Goal: Task Accomplishment & Management: Manage account settings

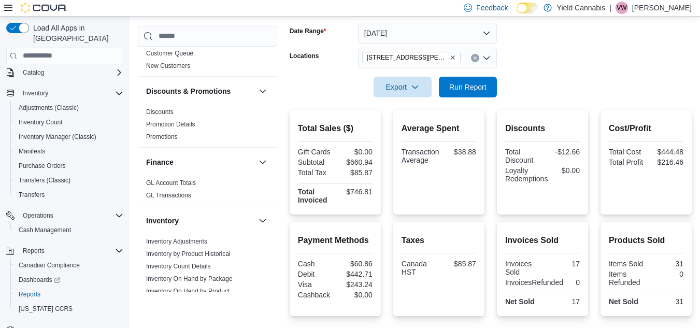
scroll to position [151, 0]
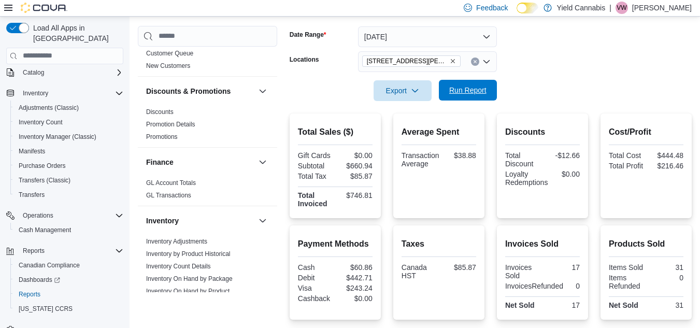
click at [480, 85] on span "Run Report" at bounding box center [468, 90] width 46 height 21
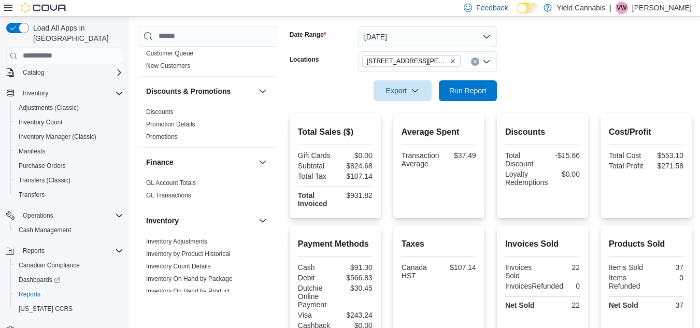
scroll to position [262, 0]
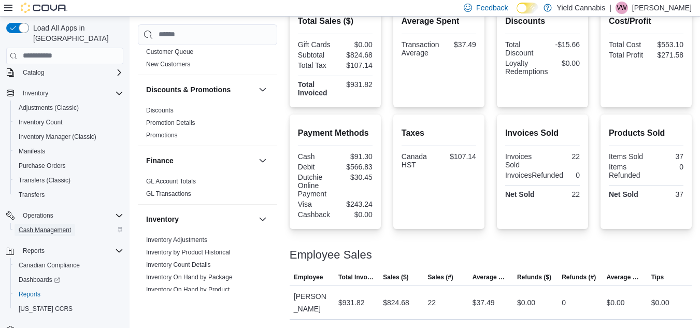
click at [42, 224] on span "Cash Management" at bounding box center [45, 230] width 52 height 12
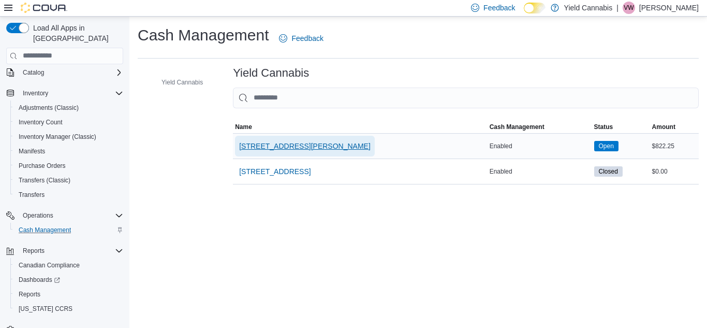
click at [270, 139] on span "[STREET_ADDRESS][PERSON_NAME]" at bounding box center [305, 146] width 132 height 21
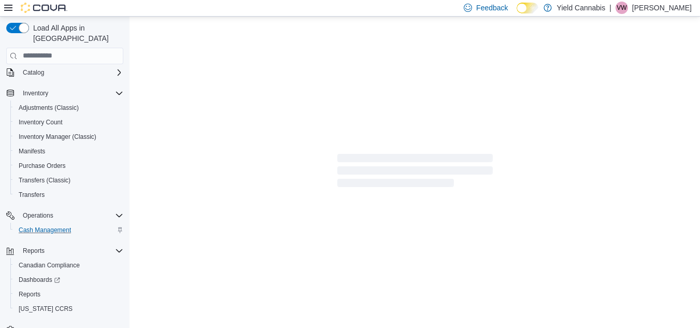
click at [270, 139] on div at bounding box center [414, 173] width 570 height 312
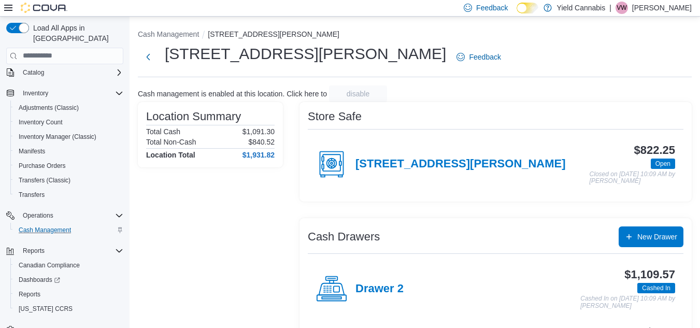
click at [402, 154] on div "[STREET_ADDRESS][PERSON_NAME]" at bounding box center [441, 164] width 250 height 31
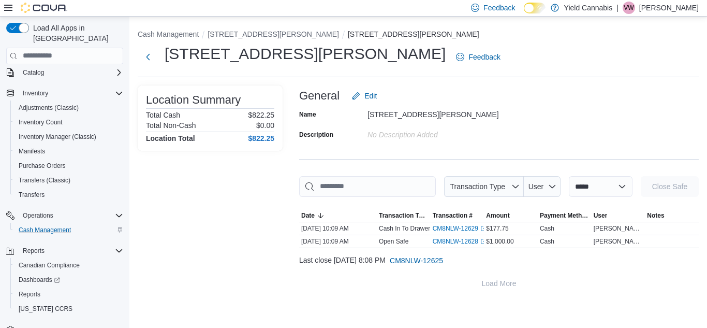
click at [388, 131] on div "No Description added" at bounding box center [437, 132] width 139 height 12
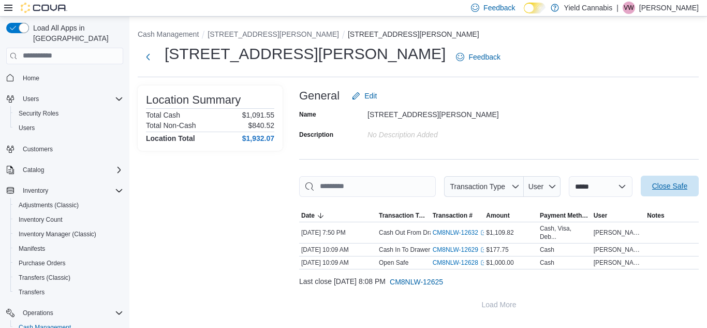
click at [658, 190] on span "Close Safe" at bounding box center [670, 186] width 35 height 10
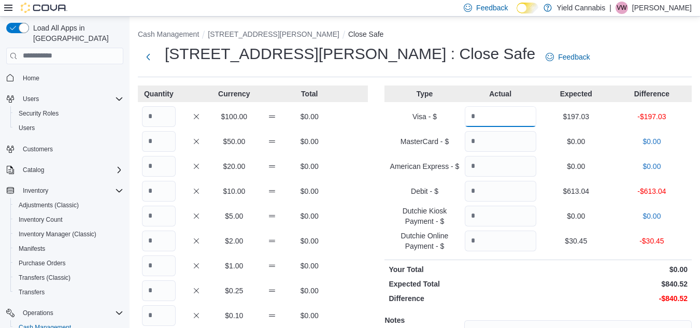
click at [510, 117] on input "Quantity" at bounding box center [500, 116] width 71 height 21
type input "******"
click at [499, 184] on input "Quantity" at bounding box center [500, 191] width 71 height 21
type input "******"
click at [498, 242] on input "Quantity" at bounding box center [500, 240] width 71 height 21
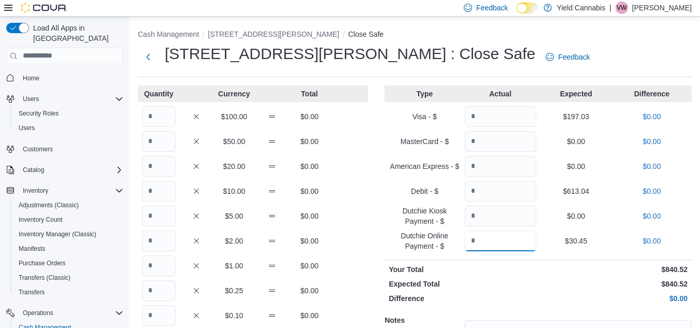
click at [295, 269] on div "Quantity Currency Total $100.00 $0.00 $50.00 $0.00 $20.00 $0.00 $10.00 $0.00 $5…" at bounding box center [415, 258] width 554 height 346
type input "*****"
drag, startPoint x: 295, startPoint y: 269, endPoint x: 177, endPoint y: 225, distance: 126.0
click at [199, 234] on div "Quantity Currency Total $100.00 $0.00 $50.00 $0.00 $20.00 $0.00 $10.00 $0.00 $5…" at bounding box center [253, 258] width 230 height 346
drag, startPoint x: 218, startPoint y: 135, endPoint x: 140, endPoint y: 105, distance: 83.6
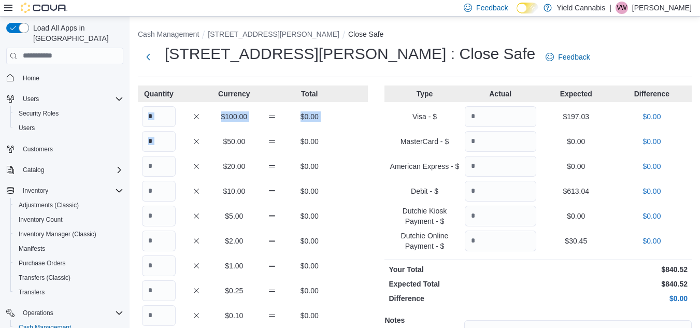
click at [140, 105] on div "Quantity Currency Total $100.00 $0.00 $50.00 $0.00 $20.00 $0.00 $10.00 $0.00 $5…" at bounding box center [253, 258] width 230 height 346
drag, startPoint x: 140, startPoint y: 105, endPoint x: 144, endPoint y: 111, distance: 7.8
click at [144, 111] on div "Quantity Currency Total $100.00 $0.00 $50.00 $0.00 $20.00 $0.00 $10.00 $0.00 $5…" at bounding box center [253, 258] width 230 height 346
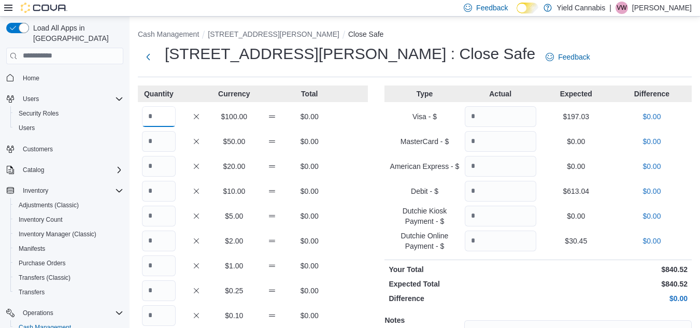
click at [146, 112] on input "Quantity" at bounding box center [159, 116] width 34 height 21
type input "*"
click at [157, 140] on input "Quantity" at bounding box center [159, 141] width 34 height 21
type input "*"
click at [157, 167] on input "Quantity" at bounding box center [159, 166] width 34 height 21
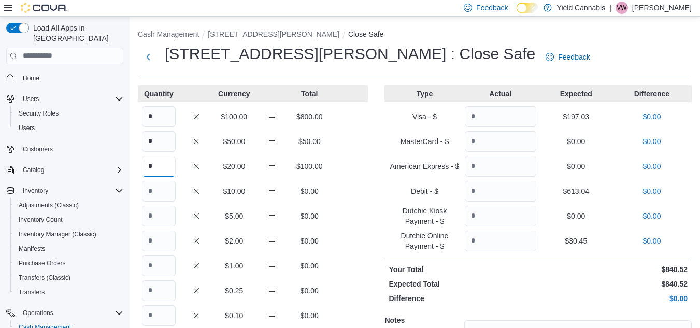
type input "*"
click at [155, 198] on input "Quantity" at bounding box center [159, 191] width 34 height 21
type input "*"
click at [155, 215] on input "Quantity" at bounding box center [159, 216] width 34 height 21
type input "*"
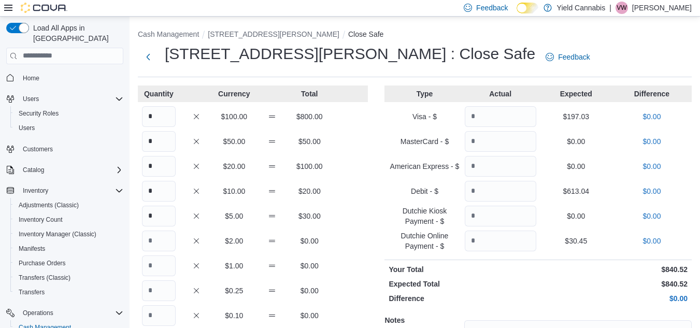
click at [156, 253] on div "Quantity Currency Total * $100.00 $800.00 * $50.00 $50.00 * $20.00 $100.00 * $1…" at bounding box center [253, 258] width 230 height 346
click at [157, 241] on input "Quantity" at bounding box center [159, 240] width 34 height 21
type input "**"
click at [165, 262] on input "Quantity" at bounding box center [159, 265] width 34 height 21
type input "**"
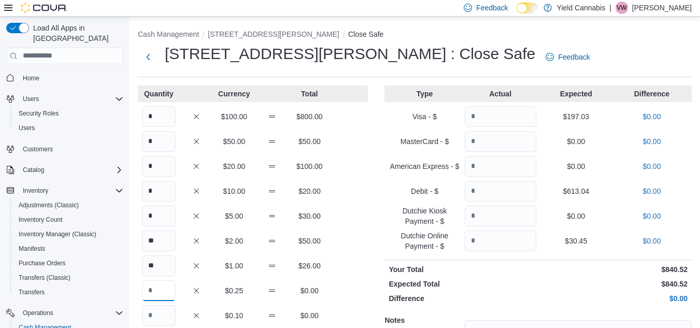
click at [166, 294] on input "Quantity" at bounding box center [159, 290] width 34 height 21
drag, startPoint x: 166, startPoint y: 294, endPoint x: 162, endPoint y: 318, distance: 24.6
click at [162, 318] on div "Quantity Currency Total * $100.00 $800.00 * $50.00 $50.00 * $20.00 $100.00 * $1…" at bounding box center [253, 258] width 230 height 346
type input "**"
click at [162, 318] on input "Quantity" at bounding box center [159, 315] width 34 height 21
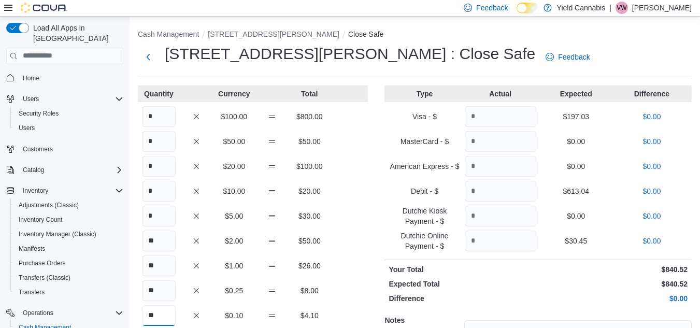
type input "**"
click at [309, 250] on div "** $2.00 $50.00" at bounding box center [253, 240] width 230 height 21
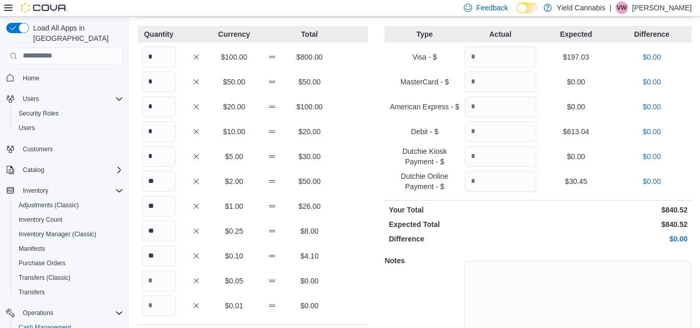
scroll to position [62, 0]
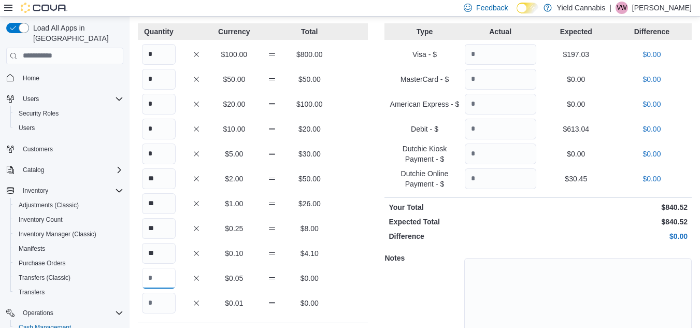
click at [161, 281] on input "Quantity" at bounding box center [159, 278] width 34 height 21
type input "**"
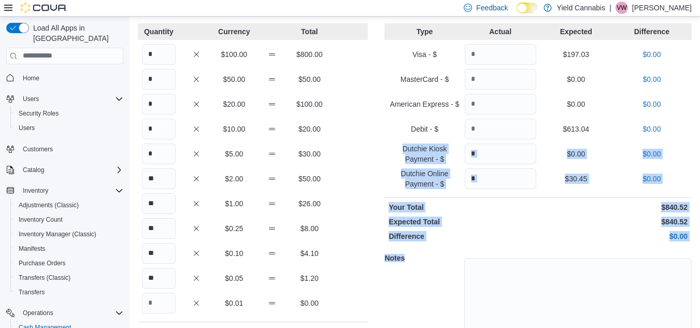
drag, startPoint x: 694, startPoint y: 128, endPoint x: 692, endPoint y: 262, distance: 134.1
click at [691, 262] on div "Type Actual Expected Difference Visa - $ ****** $197.03 $0.00 MasterCard - $ $0…" at bounding box center [537, 196] width 307 height 346
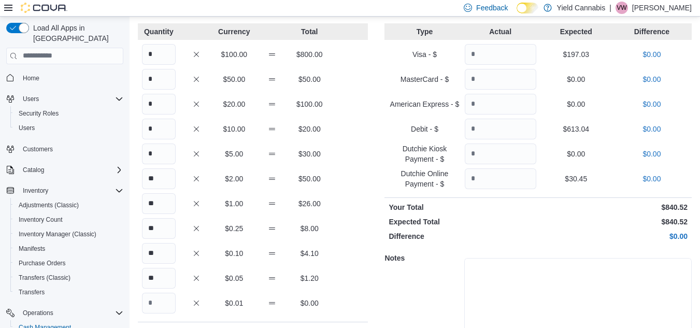
drag, startPoint x: 692, startPoint y: 262, endPoint x: 690, endPoint y: 311, distance: 49.3
click at [690, 311] on textarea at bounding box center [577, 297] width 227 height 78
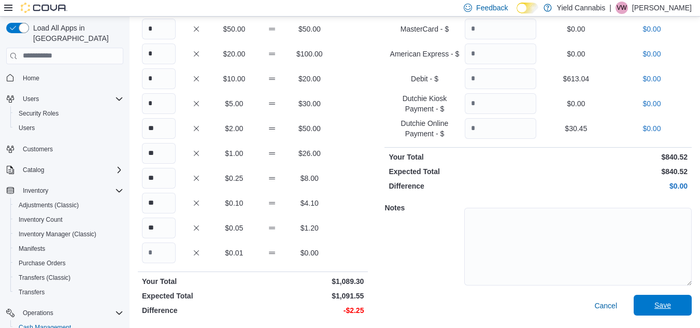
click at [667, 302] on span "Save" at bounding box center [662, 305] width 17 height 10
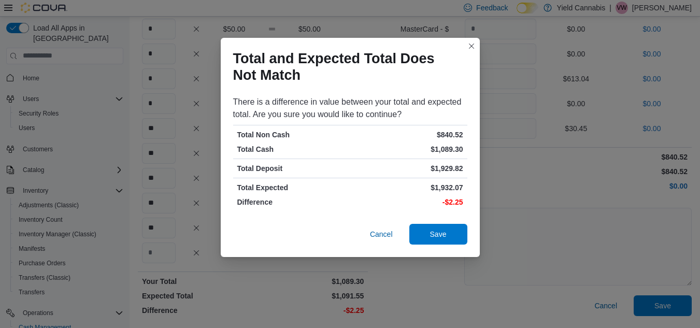
drag, startPoint x: 667, startPoint y: 302, endPoint x: 436, endPoint y: 156, distance: 273.5
click at [436, 156] on div "Total and Expected Total Does Not Match There is a difference in value between …" at bounding box center [350, 164] width 700 height 328
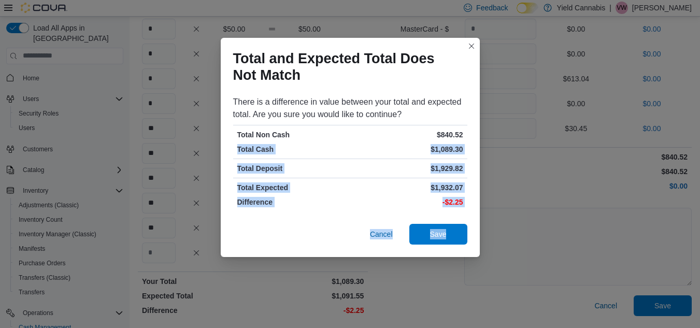
click at [413, 185] on p "$1,932.07" at bounding box center [407, 187] width 111 height 10
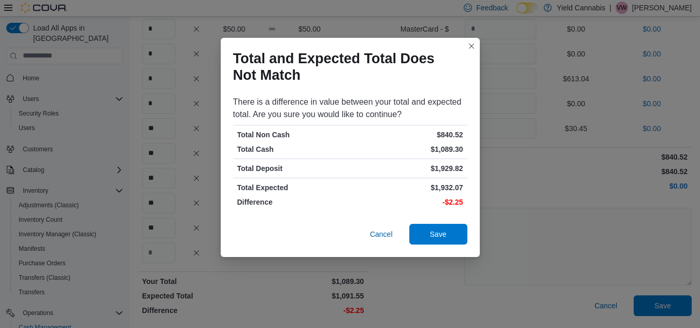
drag, startPoint x: 417, startPoint y: 196, endPoint x: 419, endPoint y: 202, distance: 6.9
click at [419, 202] on div "There is a difference in value between your total and expected total. Are you s…" at bounding box center [350, 154] width 259 height 124
drag, startPoint x: 420, startPoint y: 204, endPoint x: 422, endPoint y: 211, distance: 7.0
click at [422, 211] on div "There is a difference in value between your total and expected total. Are you s…" at bounding box center [350, 154] width 259 height 124
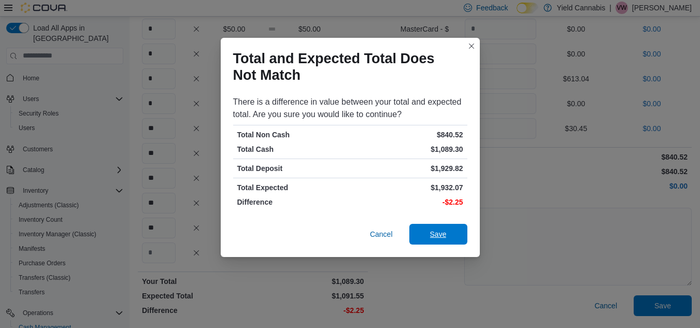
drag, startPoint x: 428, startPoint y: 225, endPoint x: 417, endPoint y: 214, distance: 15.8
click at [417, 214] on div "Total and Expected Total Does Not Match There is a difference in value between …" at bounding box center [350, 147] width 259 height 219
click at [430, 244] on div "Cancel Save" at bounding box center [350, 234] width 234 height 21
click at [430, 237] on span "Save" at bounding box center [438, 233] width 17 height 10
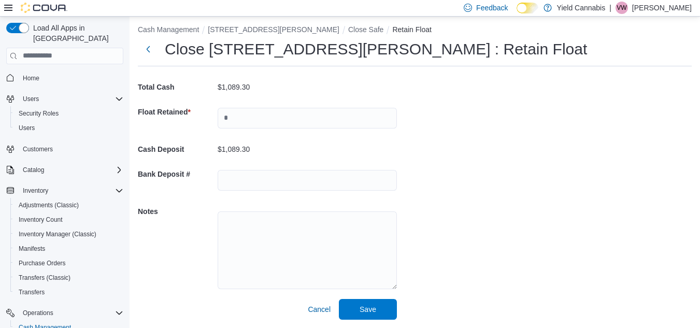
scroll to position [11, 0]
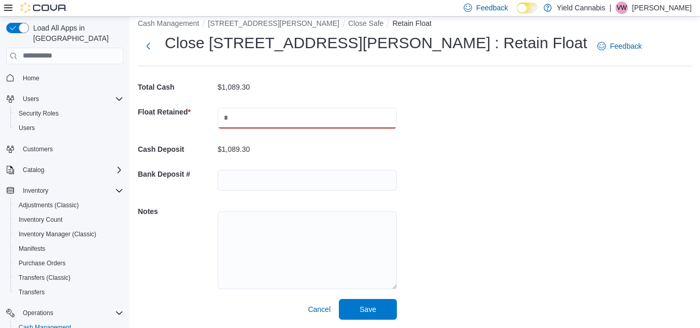
click at [289, 124] on input "text" at bounding box center [307, 118] width 179 height 21
type input "*"
type input "****"
click at [350, 307] on span "Save" at bounding box center [368, 308] width 46 height 21
